Goal: Transaction & Acquisition: Purchase product/service

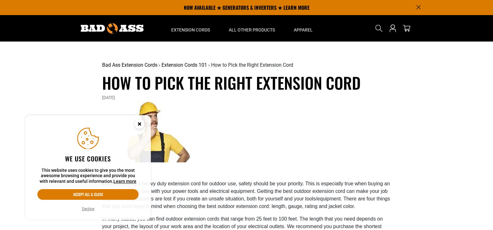
click at [141, 123] on circle "Cookie Consent" at bounding box center [139, 123] width 9 height 9
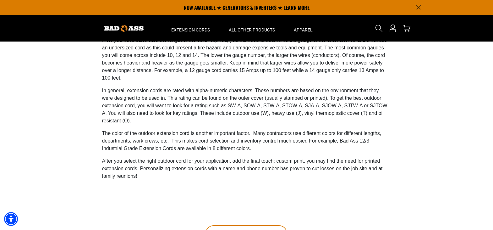
scroll to position [63, 0]
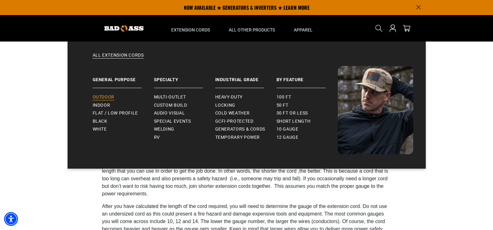
click at [108, 95] on span "Outdoor" at bounding box center [104, 97] width 22 height 6
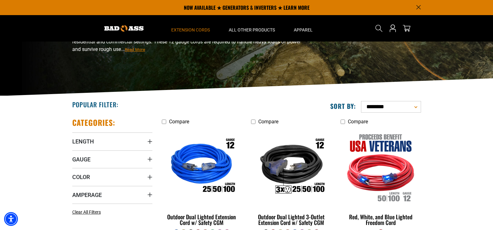
scroll to position [62, 0]
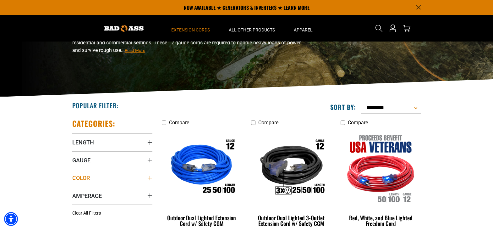
click at [113, 175] on summary "Color" at bounding box center [112, 178] width 80 height 18
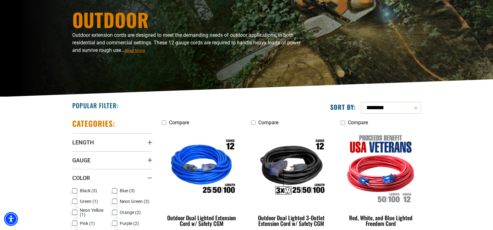
scroll to position [125, 0]
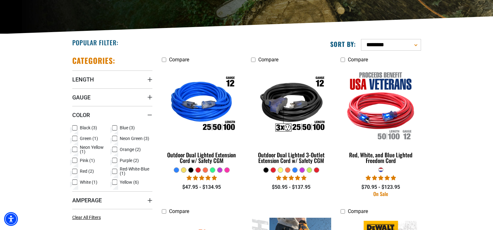
click at [116, 148] on icon at bounding box center [114, 149] width 5 height 8
